Goal: Task Accomplishment & Management: Complete application form

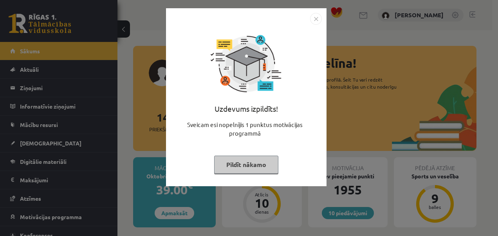
click at [266, 162] on button "Pildīt nākamo" at bounding box center [246, 164] width 64 height 18
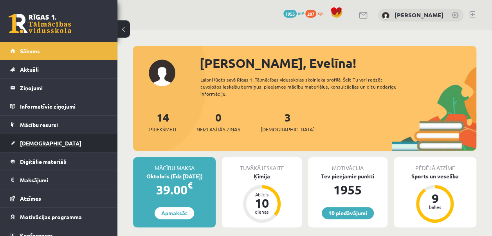
click at [93, 141] on link "[DEMOGRAPHIC_DATA]" at bounding box center [58, 143] width 97 height 18
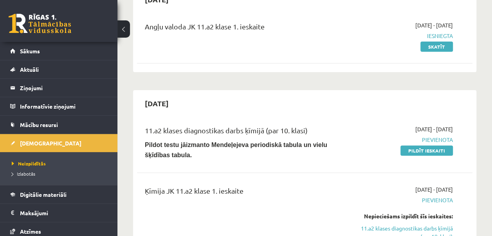
scroll to position [113, 0]
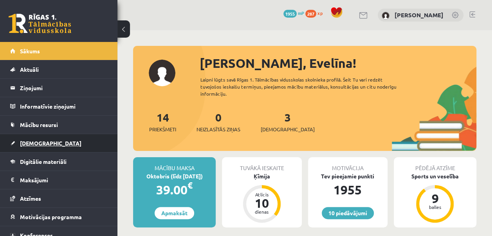
click at [44, 146] on link "[DEMOGRAPHIC_DATA]" at bounding box center [58, 143] width 97 height 18
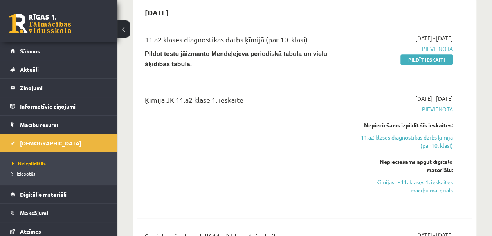
scroll to position [166, 0]
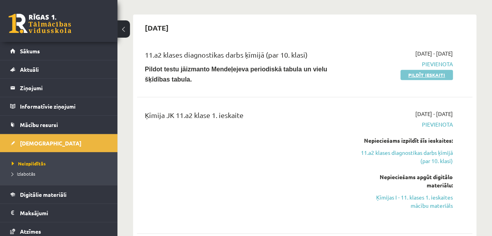
click at [422, 75] on link "Pildīt ieskaiti" at bounding box center [426, 75] width 52 height 10
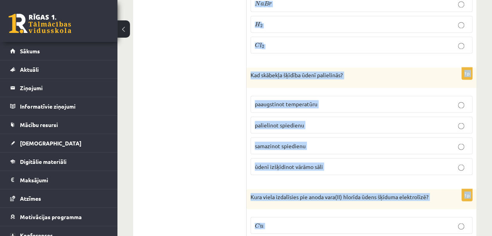
scroll to position [3634, 0]
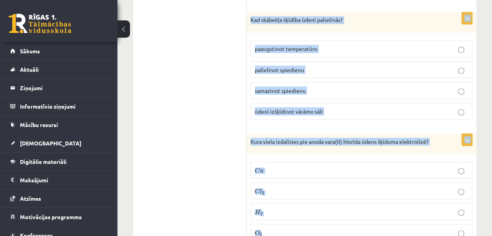
drag, startPoint x: 248, startPoint y: 72, endPoint x: 394, endPoint y: 189, distance: 186.6
copy form "Kurš elektrolīts var disociēt jonos pakāpeniski? H 2 S O 4 H 2 S O 4 H C l H C …"
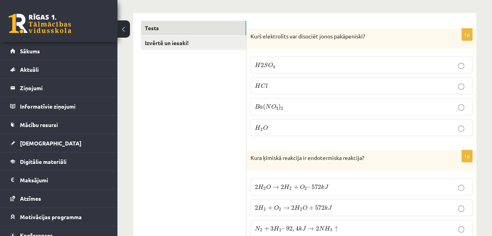
scroll to position [112, 0]
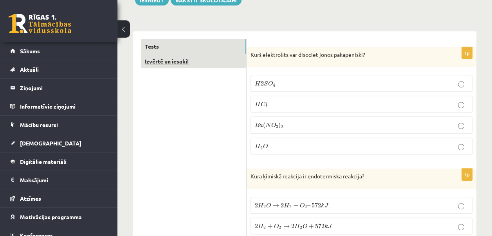
click at [182, 63] on link "Izvērtē un iesaki!" at bounding box center [193, 61] width 105 height 14
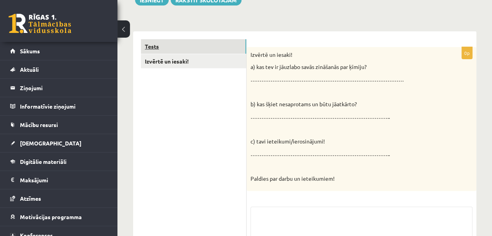
click at [188, 43] on link "Tests" at bounding box center [193, 46] width 105 height 14
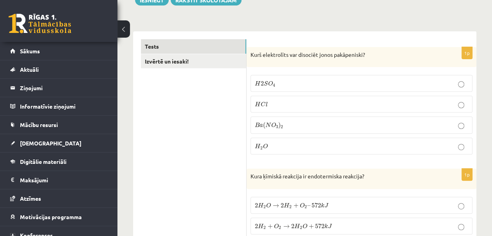
click at [283, 83] on p "H 2 S O 4 H 2 S O 4" at bounding box center [361, 83] width 213 height 8
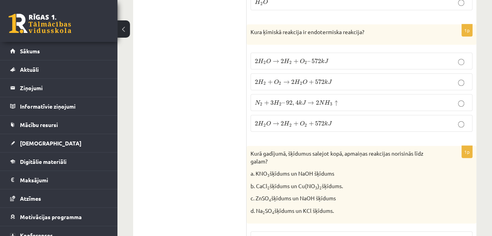
scroll to position [251, 0]
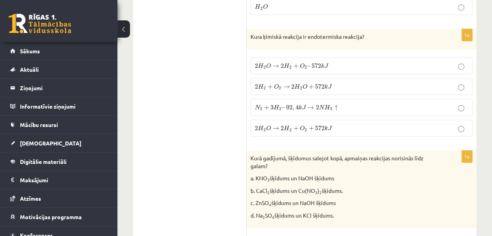
click at [311, 126] on span "+" at bounding box center [310, 128] width 5 height 5
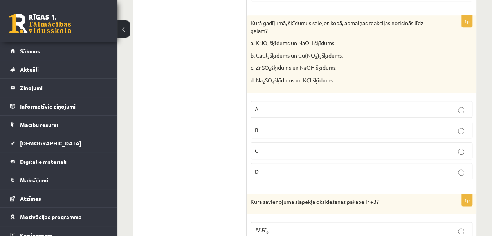
scroll to position [391, 0]
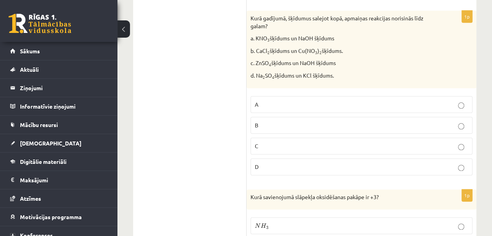
click at [323, 144] on p "C" at bounding box center [361, 146] width 213 height 8
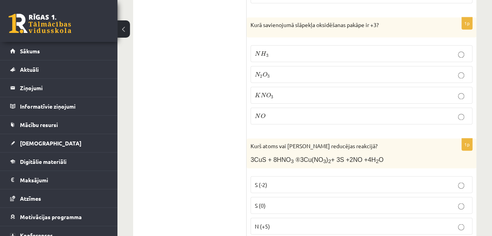
scroll to position [585, 0]
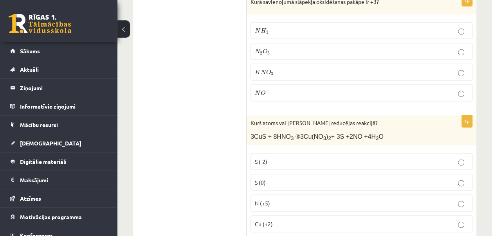
click at [327, 47] on p "N 2 O 3 N 2 O 3" at bounding box center [361, 51] width 213 height 8
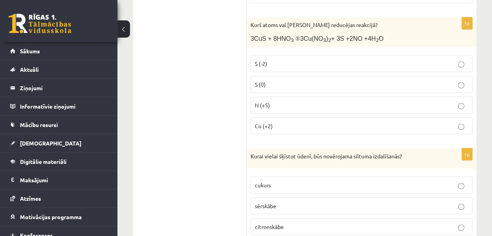
scroll to position [702, 0]
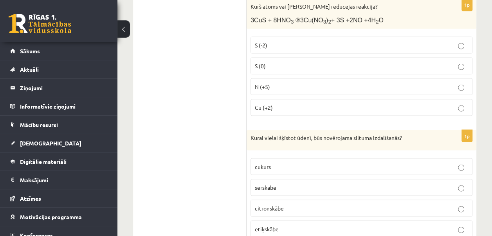
click at [274, 82] on p "N (+5)" at bounding box center [361, 86] width 213 height 8
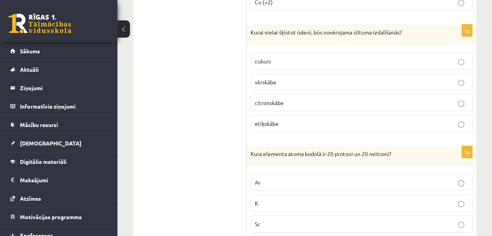
scroll to position [811, 0]
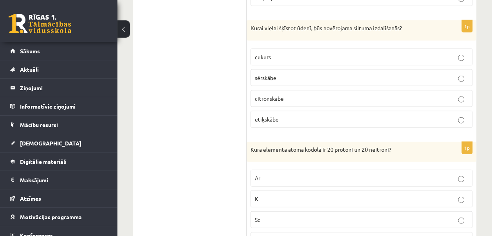
click at [281, 74] on p "sērskābe" at bounding box center [361, 78] width 213 height 8
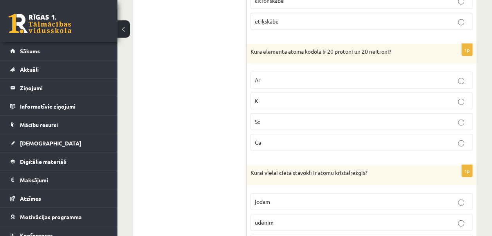
scroll to position [932, 0]
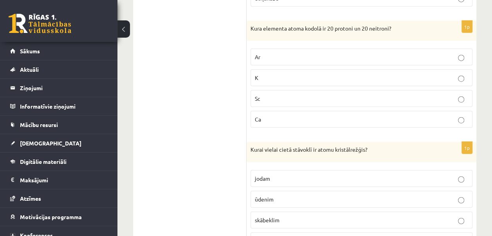
click at [290, 115] on p "Ca" at bounding box center [361, 119] width 213 height 8
click at [296, 235] on p "dimantam" at bounding box center [361, 240] width 213 height 8
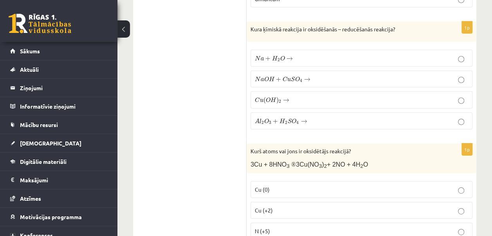
scroll to position [1178, 0]
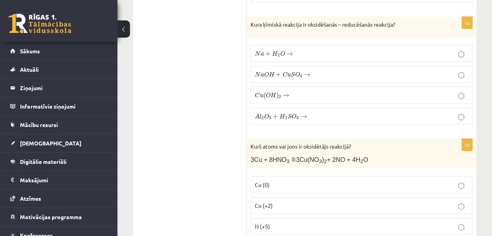
click at [293, 49] on p "N a + H 2 O → N a + H 2 O →" at bounding box center [361, 53] width 213 height 8
click at [266, 221] on label "N (+5)" at bounding box center [361, 226] width 222 height 17
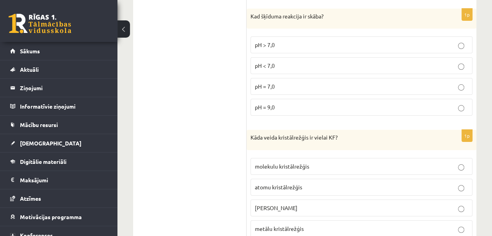
scroll to position [1434, 0]
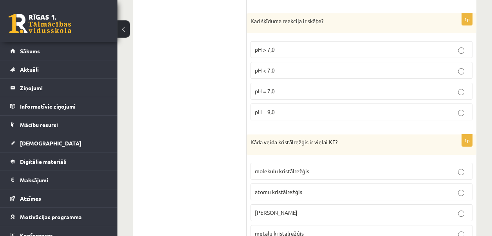
click at [286, 66] on p "pH < 7,0" at bounding box center [361, 70] width 213 height 8
click at [281, 209] on span "jonu kristālrežģis" at bounding box center [276, 212] width 43 height 7
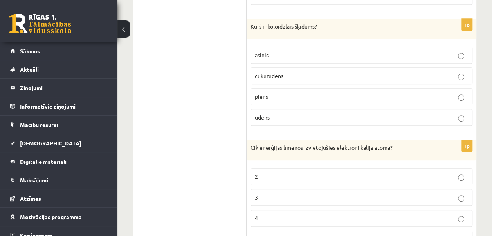
scroll to position [1675, 0]
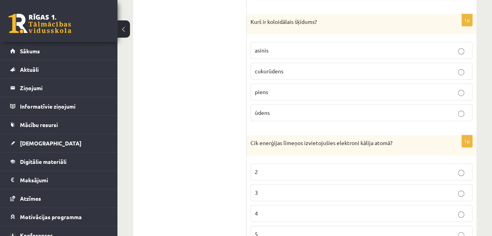
click at [277, 88] on p "piens" at bounding box center [361, 92] width 213 height 8
click at [274, 209] on p "4" at bounding box center [361, 213] width 213 height 8
drag, startPoint x: 491, startPoint y: 107, endPoint x: 491, endPoint y: 115, distance: 7.8
drag, startPoint x: 491, startPoint y: 115, endPoint x: 486, endPoint y: 153, distance: 38.8
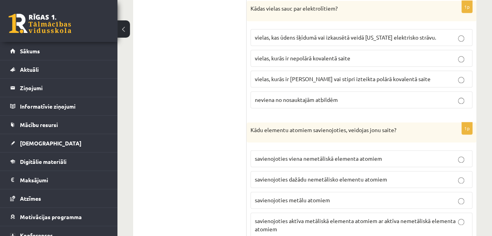
scroll to position [1908, 0]
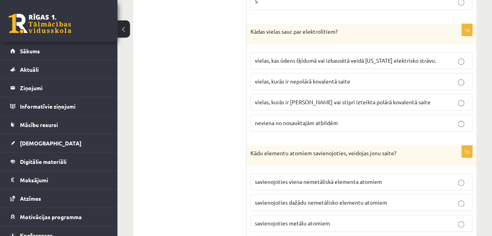
click at [320, 98] on span "vielas, kurās ir jonu saite vai stipri izteikta polārā kovalentā saite" at bounding box center [343, 101] width 176 height 7
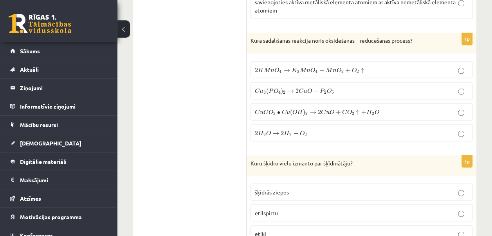
scroll to position [2154, 0]
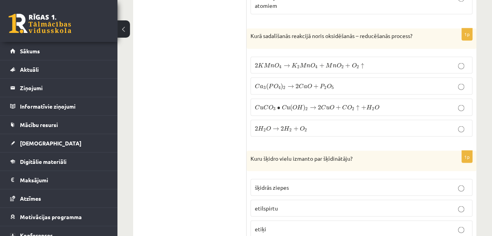
click at [290, 62] on span "2 K M n O 4 → K 2 M n O 4 + M n O 2 + O 2 ↑" at bounding box center [309, 65] width 109 height 6
click at [277, 203] on p "etilspirtu" at bounding box center [361, 207] width 213 height 8
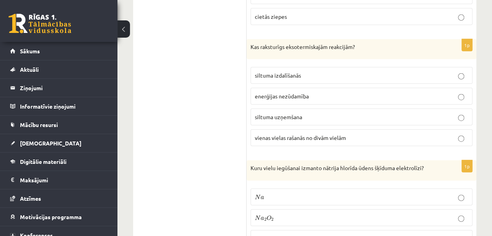
scroll to position [2395, 0]
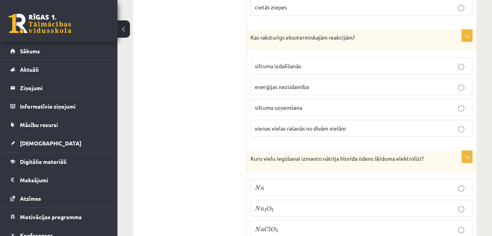
click at [314, 103] on p "siltuma uzņemšana" at bounding box center [361, 107] width 213 height 8
click at [300, 58] on label "siltuma izdalīšanās" at bounding box center [361, 66] width 222 height 17
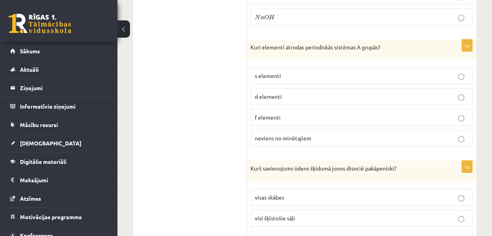
scroll to position [2633, 0]
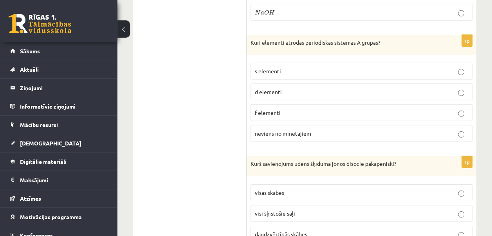
click at [309, 67] on p "s elementi" at bounding box center [361, 71] width 213 height 8
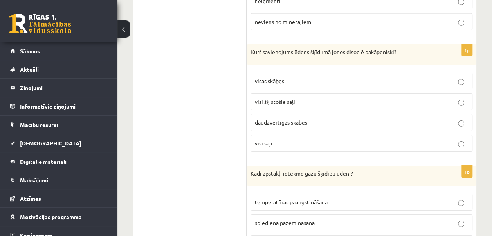
scroll to position [2762, 0]
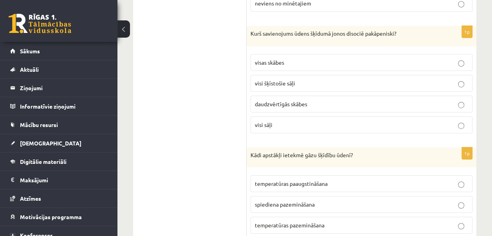
click at [295, 100] on span "daudzvērtīgās skābes" at bounding box center [281, 103] width 52 height 7
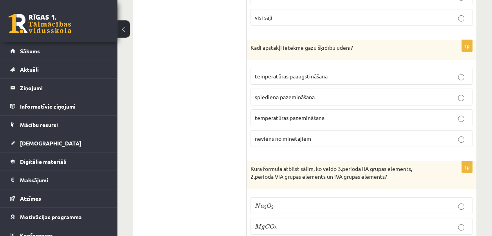
scroll to position [2879, 0]
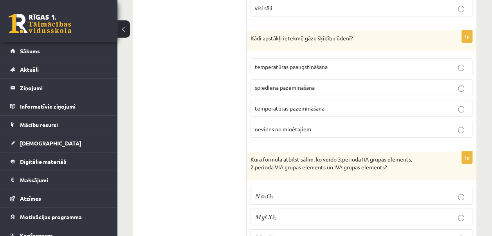
click at [345, 104] on p "temperatūras pazemināšana" at bounding box center [361, 108] width 213 height 8
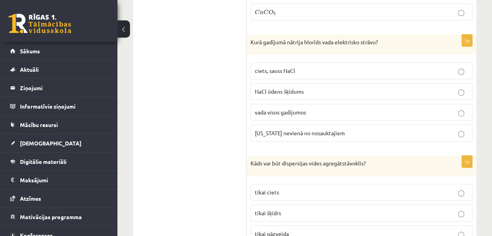
scroll to position [3130, 0]
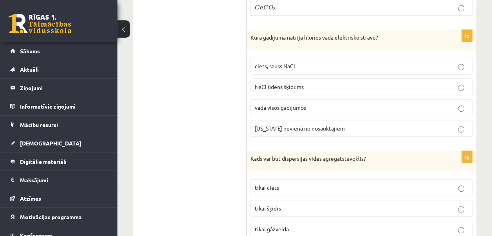
click at [337, 151] on div "Kāds var būt dispersijas vides agregātstāvoklis?" at bounding box center [362, 161] width 230 height 20
click at [306, 83] on p "NaCl ūdens šķīdums" at bounding box center [361, 87] width 213 height 8
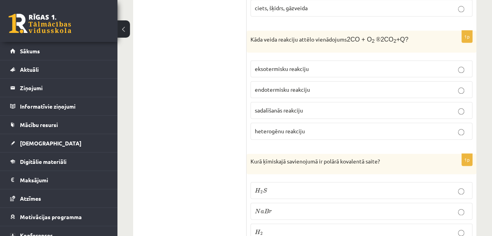
scroll to position [3376, 0]
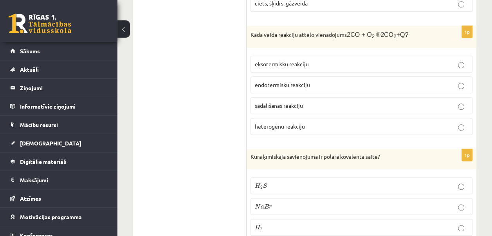
click at [297, 60] on span "eksotermisku reakciju" at bounding box center [282, 63] width 54 height 7
click at [295, 181] on p "H 2 S H 2 S" at bounding box center [361, 185] width 213 height 8
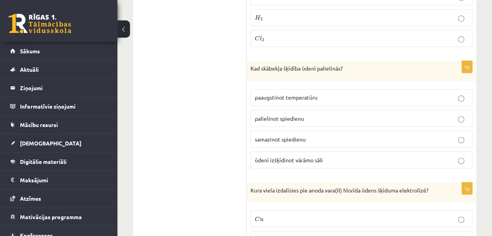
scroll to position [3618, 0]
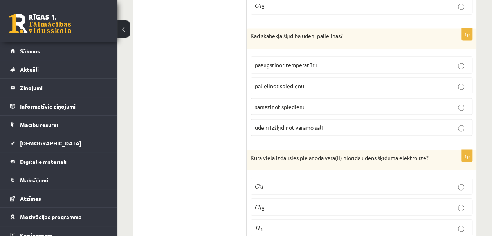
click at [280, 202] on p "C l 2 C l 2" at bounding box center [361, 206] width 213 height 8
click at [291, 82] on span "palielinot spiedienu" at bounding box center [279, 85] width 49 height 7
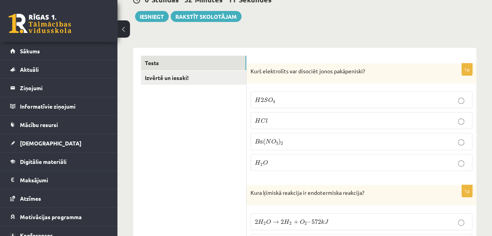
scroll to position [118, 0]
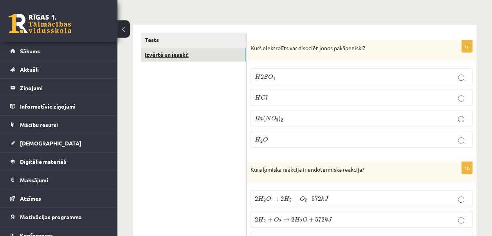
click at [227, 49] on link "Izvērtē un iesaki!" at bounding box center [193, 54] width 105 height 14
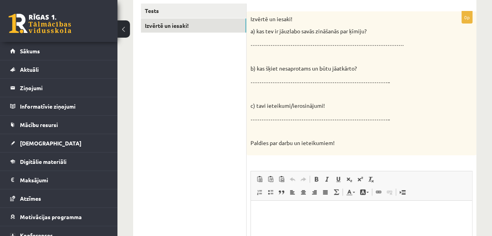
scroll to position [149, 0]
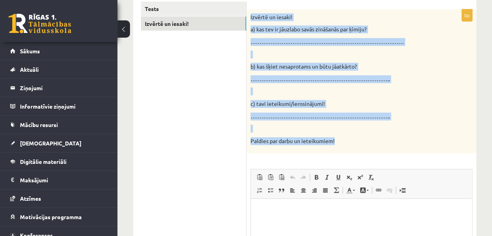
drag, startPoint x: 248, startPoint y: 16, endPoint x: 350, endPoint y: 142, distance: 162.5
click at [350, 142] on div "Izvērtē un iesaki! a) kas tev ir jāuzlabo savās zināšanās par ķīmiju? …………………………" at bounding box center [362, 81] width 230 height 144
copy div "Izvērtē un iesaki! a) kas tev ir jāuzlabo savās zināšanās par ķīmiju? …………………………"
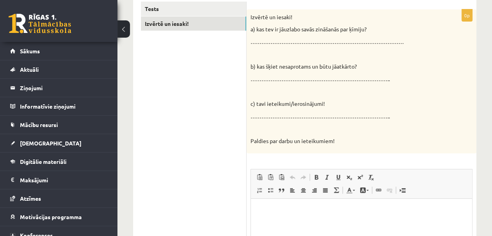
click at [165, 88] on ul "Tests Izvērtē un iesaki!" at bounding box center [194, 167] width 106 height 330
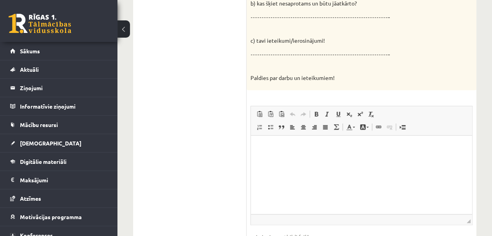
scroll to position [218, 0]
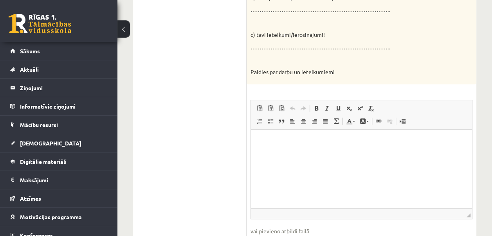
click at [262, 142] on p "Bagātinātā teksta redaktors, wiswyg-editor-user-answer-47433780588320" at bounding box center [361, 141] width 205 height 8
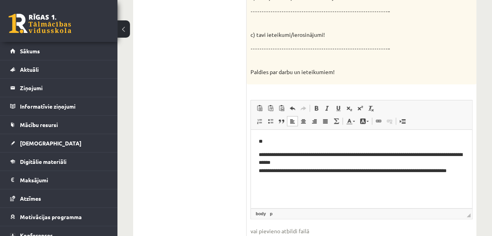
click at [260, 155] on p "**********" at bounding box center [361, 167] width 205 height 32
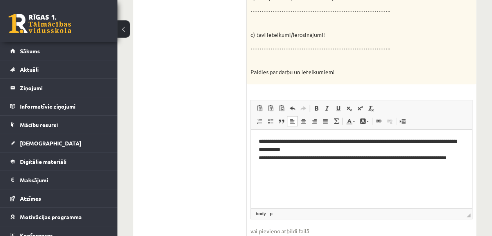
click at [357, 142] on p "**********" at bounding box center [361, 153] width 205 height 32
click at [256, 158] on html "**********" at bounding box center [361, 154] width 221 height 48
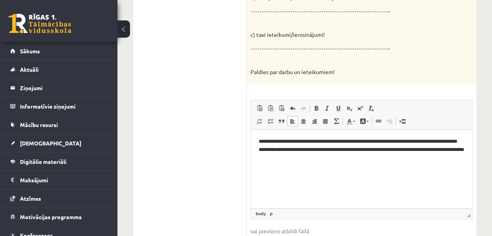
click at [355, 157] on p "**********" at bounding box center [361, 149] width 205 height 24
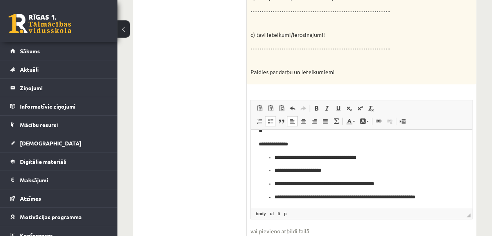
click at [272, 158] on ul "**********" at bounding box center [361, 177] width 205 height 48
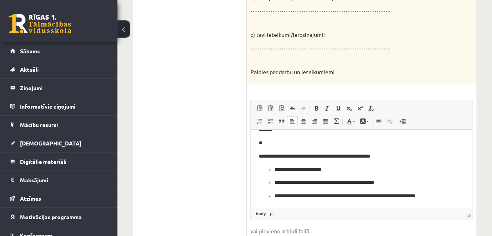
scroll to position [28, 0]
click at [272, 171] on ul "**********" at bounding box center [361, 183] width 205 height 34
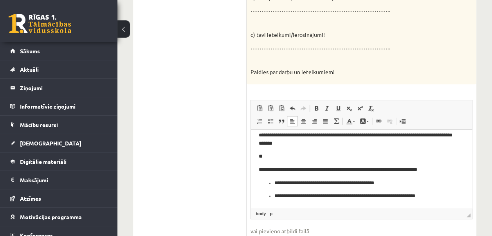
scroll to position [14, 0]
click at [273, 183] on ul "**********" at bounding box center [361, 189] width 205 height 21
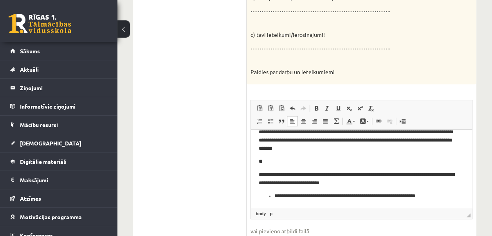
scroll to position [9, 0]
click at [274, 196] on ul "**********" at bounding box center [361, 196] width 205 height 8
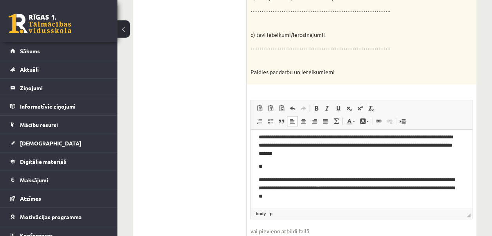
scroll to position [4, 0]
click at [392, 180] on p "**********" at bounding box center [359, 188] width 200 height 24
click at [404, 181] on p "**********" at bounding box center [359, 188] width 200 height 24
click at [257, 180] on html "**********" at bounding box center [361, 166] width 221 height 83
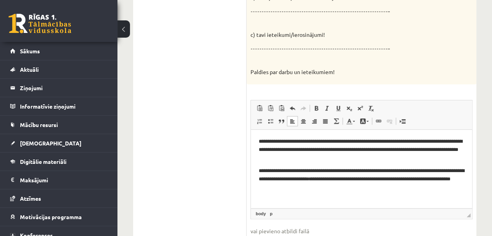
scroll to position [0, 0]
click at [262, 142] on p "**********" at bounding box center [361, 149] width 205 height 24
click at [342, 187] on p "**********" at bounding box center [361, 179] width 205 height 24
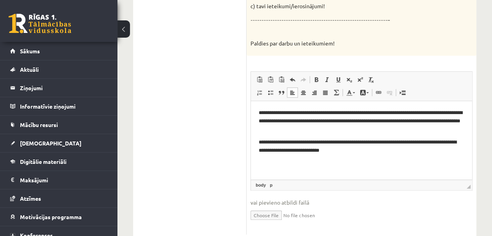
scroll to position [244, 0]
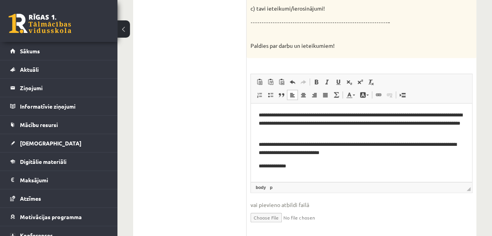
click at [277, 168] on p "**********" at bounding box center [361, 166] width 205 height 8
click at [294, 166] on p "**********" at bounding box center [361, 166] width 205 height 8
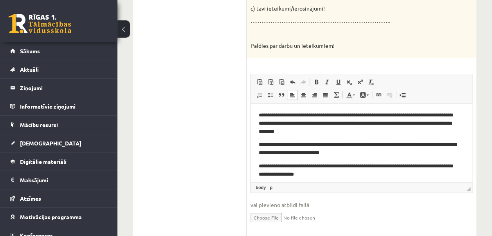
click at [352, 175] on p "**********" at bounding box center [359, 170] width 200 height 16
click at [344, 174] on p "**********" at bounding box center [359, 170] width 200 height 16
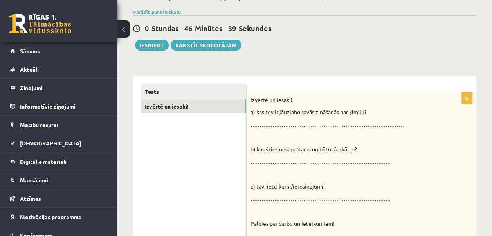
scroll to position [73, 0]
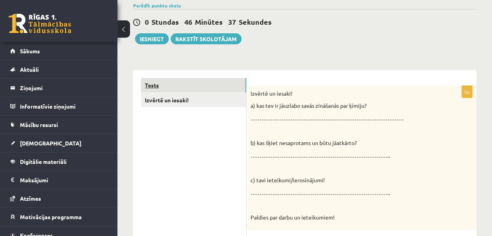
click at [223, 80] on link "Tests" at bounding box center [193, 85] width 105 height 14
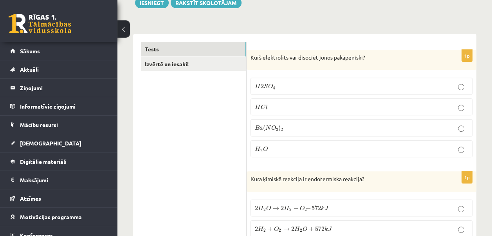
scroll to position [122, 0]
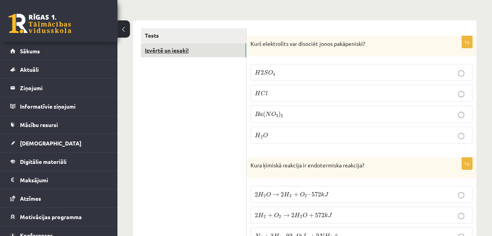
click at [224, 47] on link "Izvērtē un iesaki!" at bounding box center [193, 50] width 105 height 14
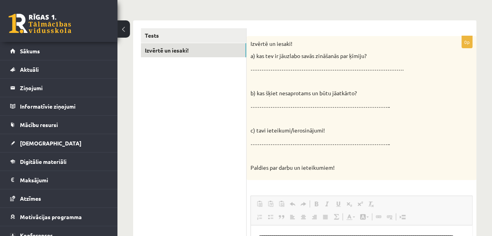
scroll to position [0, 0]
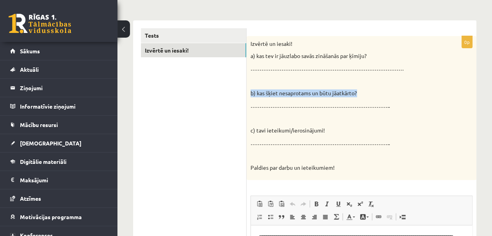
drag, startPoint x: 491, startPoint y: 79, endPoint x: 491, endPoint y: 89, distance: 9.4
click at [491, 89] on div "**********" at bounding box center [304, 145] width 374 height 474
drag, startPoint x: 491, startPoint y: 89, endPoint x: 449, endPoint y: 116, distance: 50.1
click at [449, 116] on div "Izvērtē un iesaki! a) kas tev ir jāuzlabo savās zināšanās par ķīmiju? …………………………" at bounding box center [362, 108] width 230 height 144
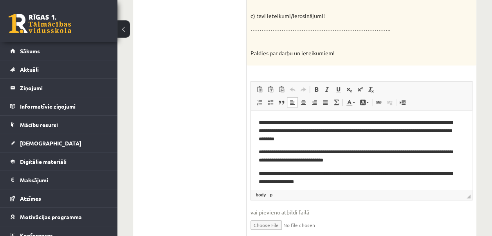
scroll to position [4, 0]
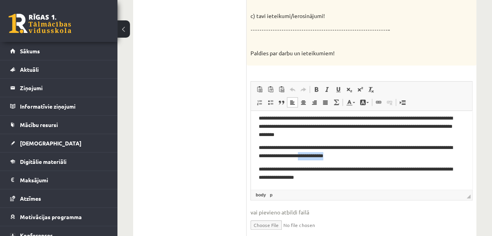
drag, startPoint x: 446, startPoint y: 158, endPoint x: 346, endPoint y: 154, distance: 99.9
click at [346, 154] on p "**********" at bounding box center [359, 152] width 200 height 16
drag, startPoint x: 392, startPoint y: 145, endPoint x: 400, endPoint y: 156, distance: 13.2
click at [400, 156] on p "**********" at bounding box center [359, 152] width 200 height 16
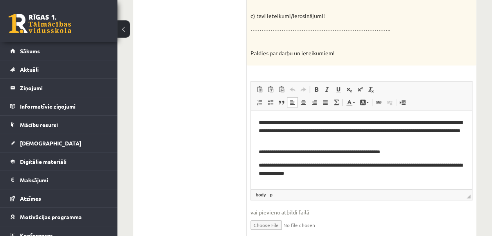
scroll to position [0, 0]
click at [290, 88] on span at bounding box center [292, 89] width 6 height 6
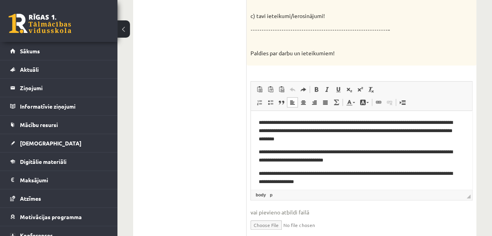
click at [411, 152] on p "**********" at bounding box center [359, 156] width 200 height 16
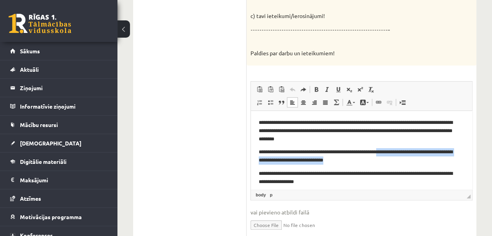
drag, startPoint x: 391, startPoint y: 149, endPoint x: 389, endPoint y: 164, distance: 14.7
click at [389, 164] on p "**********" at bounding box center [359, 156] width 200 height 16
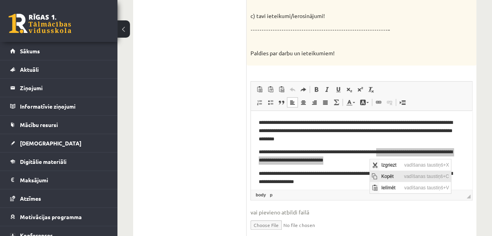
click at [382, 175] on span "Kopēt" at bounding box center [390, 175] width 23 height 11
copy p "**********"
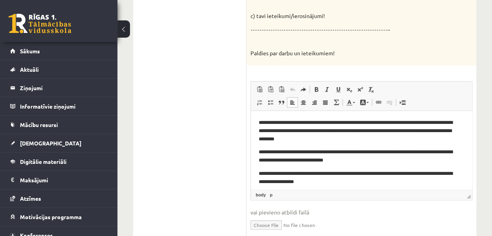
click at [386, 136] on p "**********" at bounding box center [359, 131] width 200 height 24
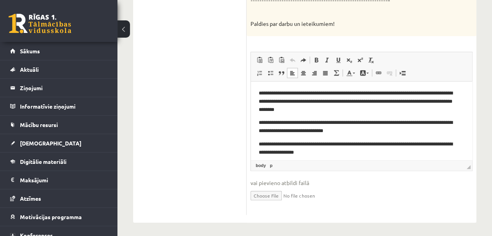
scroll to position [268, 0]
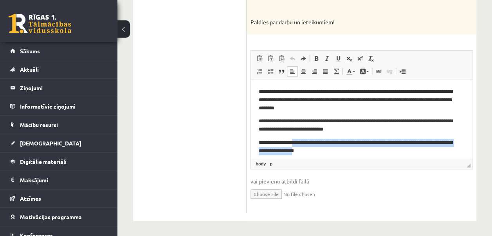
drag, startPoint x: 295, startPoint y: 142, endPoint x: 344, endPoint y: 152, distance: 50.2
click at [344, 152] on p "**********" at bounding box center [359, 147] width 200 height 16
copy p "**********"
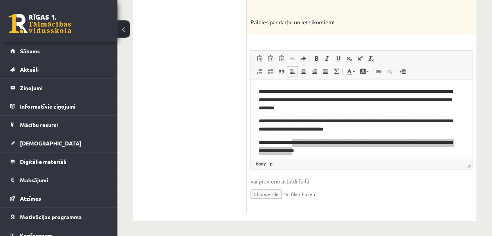
click at [375, 159] on span "◢ Elementa ceļš body p" at bounding box center [361, 163] width 221 height 11
click at [230, 128] on ul "Tests Izvērtē un iesaki!" at bounding box center [194, 48] width 106 height 330
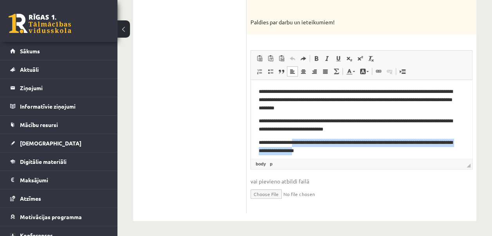
click at [297, 137] on body "**********" at bounding box center [361, 121] width 205 height 67
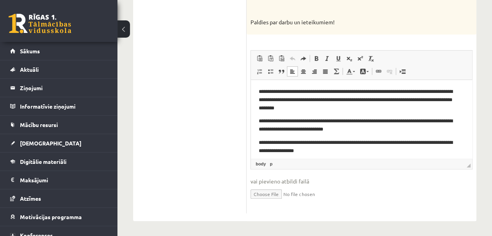
click at [360, 149] on p "**********" at bounding box center [359, 147] width 200 height 16
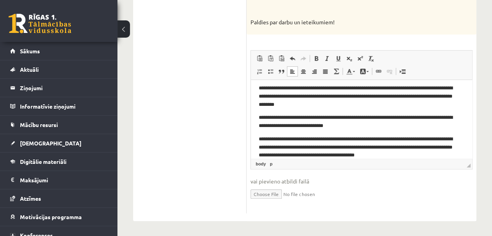
scroll to position [12, 0]
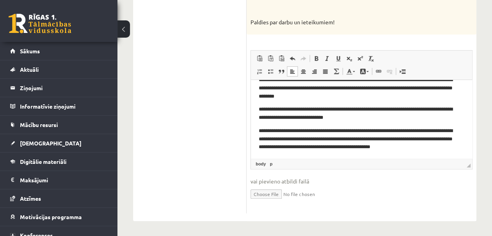
click at [281, 146] on p "**********" at bounding box center [359, 143] width 200 height 32
click at [346, 137] on p "**********" at bounding box center [359, 143] width 200 height 32
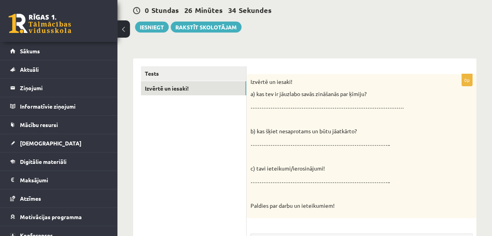
scroll to position [87, 0]
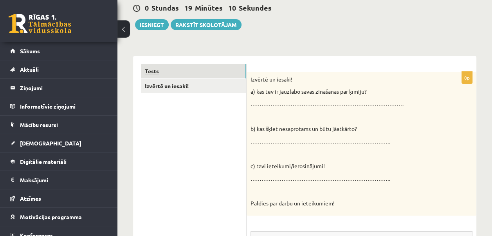
click at [192, 74] on link "Tests" at bounding box center [193, 71] width 105 height 14
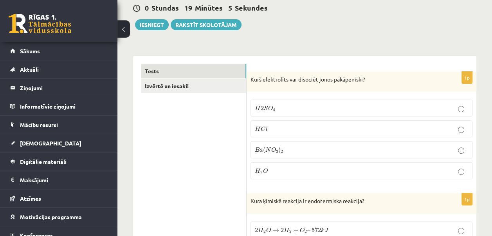
scroll to position [31, 0]
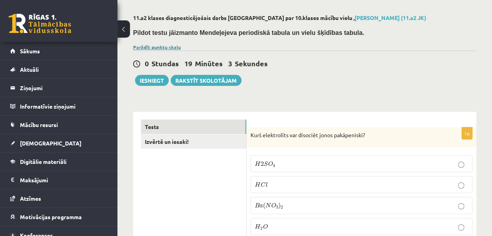
click at [156, 46] on link "Parādīt punktu skalu" at bounding box center [157, 47] width 48 height 6
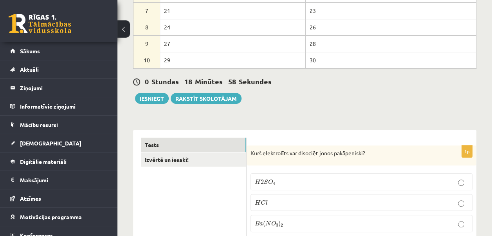
scroll to position [0, 0]
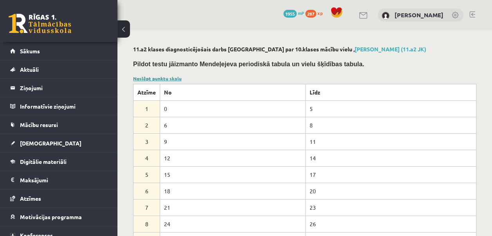
click at [175, 77] on link "Noslēpt punktu skalu" at bounding box center [157, 78] width 49 height 6
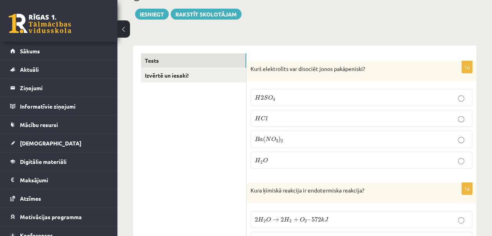
scroll to position [65, 0]
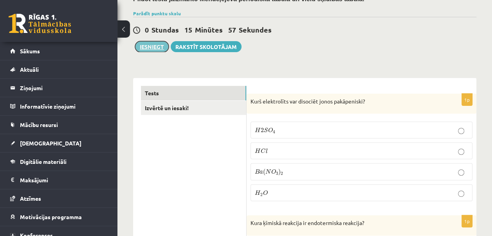
click at [156, 44] on button "Iesniegt" at bounding box center [152, 46] width 34 height 11
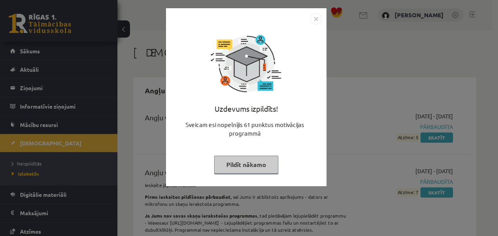
click at [262, 167] on button "Pildīt nākamo" at bounding box center [246, 164] width 64 height 18
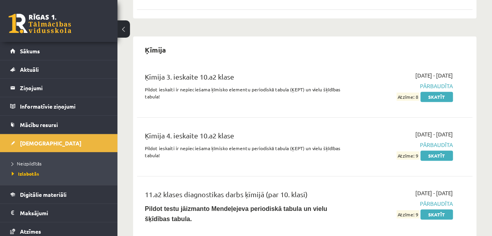
scroll to position [1614, 0]
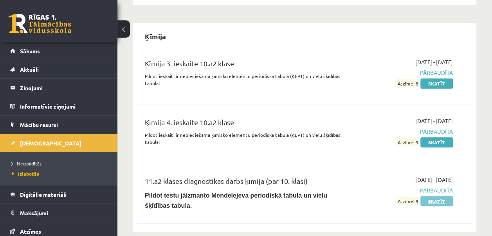
click at [439, 196] on link "Skatīt" at bounding box center [436, 201] width 32 height 10
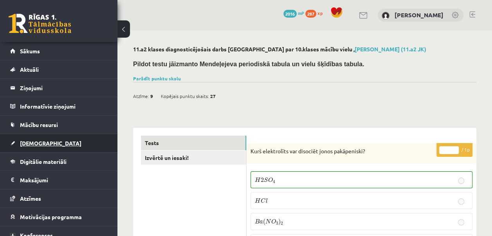
click at [50, 137] on link "[DEMOGRAPHIC_DATA]" at bounding box center [58, 143] width 97 height 18
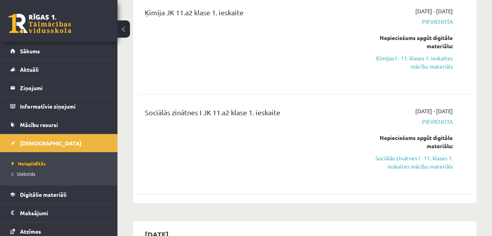
scroll to position [201, 0]
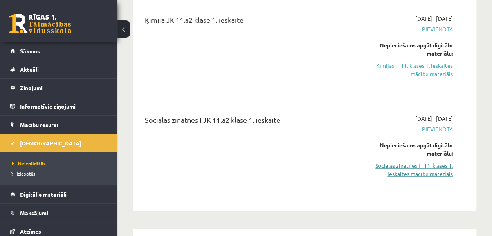
click at [420, 169] on link "Sociālās zinātnes I - 11. klases 1. ieskaites mācību materiāls" at bounding box center [405, 169] width 95 height 16
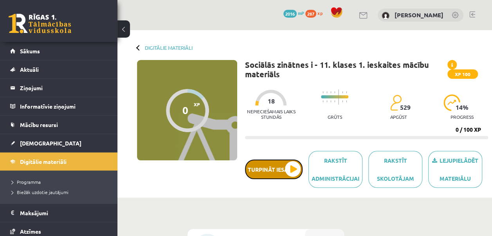
click at [286, 175] on button "Turpināt iesākto" at bounding box center [274, 169] width 58 height 20
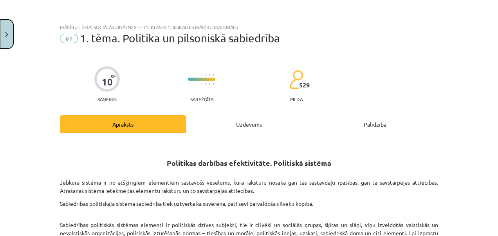
click at [9, 40] on button "Close" at bounding box center [6, 34] width 13 height 29
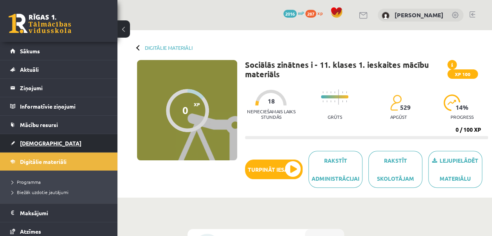
click at [44, 141] on link "[DEMOGRAPHIC_DATA]" at bounding box center [58, 143] width 97 height 18
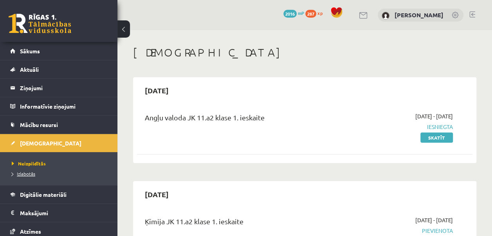
click at [41, 173] on link "Izlabotās" at bounding box center [61, 173] width 98 height 7
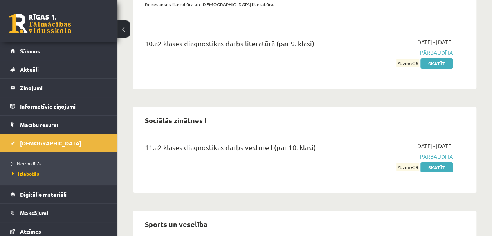
scroll to position [2737, 0]
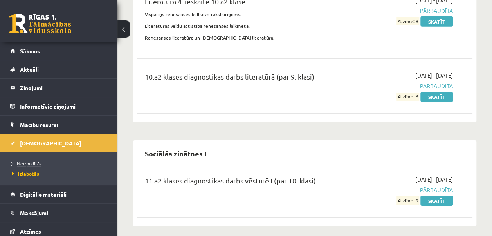
click at [40, 160] on span "Neizpildītās" at bounding box center [27, 163] width 30 height 6
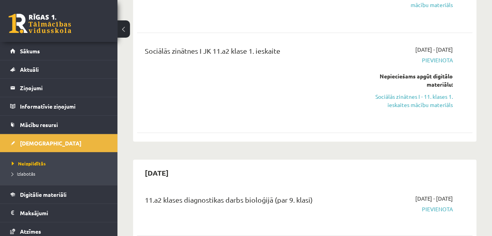
scroll to position [278, 0]
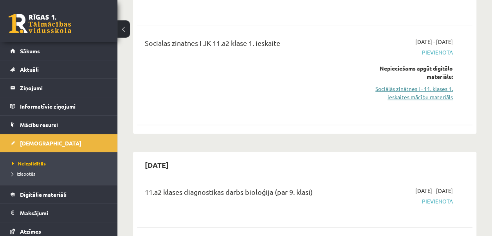
click at [439, 87] on link "Sociālās zinātnes I - 11. klases 1. ieskaites mācību materiāls" at bounding box center [405, 93] width 95 height 16
click at [407, 92] on link "Sociālās zinātnes I - 11. klases 1. ieskaites mācību materiāls" at bounding box center [405, 93] width 95 height 16
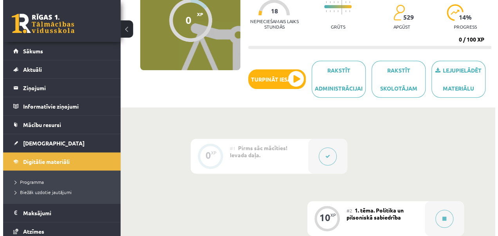
scroll to position [85, 0]
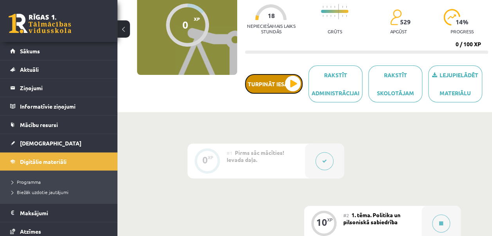
click at [272, 77] on button "Turpināt iesākto" at bounding box center [274, 84] width 58 height 20
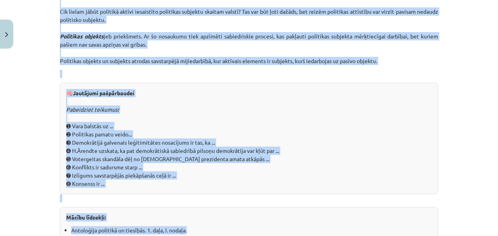
scroll to position [755, 0]
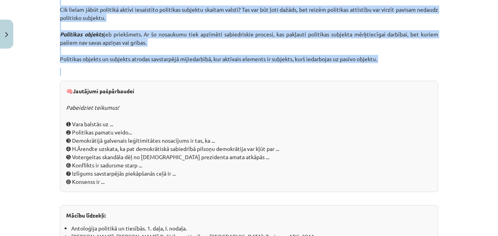
drag, startPoint x: 165, startPoint y: 61, endPoint x: 389, endPoint y: 69, distance: 224.0
copy div "Politikas darbības efektivitāte. Politiskā sistēma Jebkura sistēma ir no atšķir…"
